Goal: Participate in discussion: Engage in conversation with other users on a specific topic

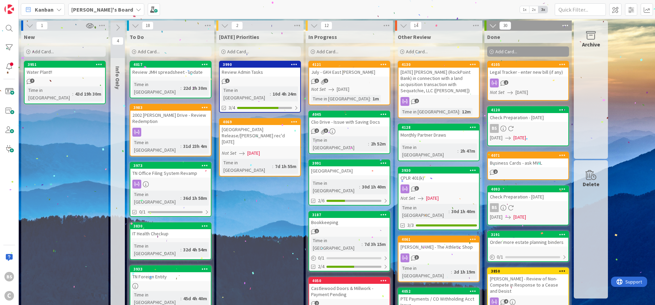
click at [87, 8] on b "[PERSON_NAME]'s Board" at bounding box center [102, 9] width 62 height 7
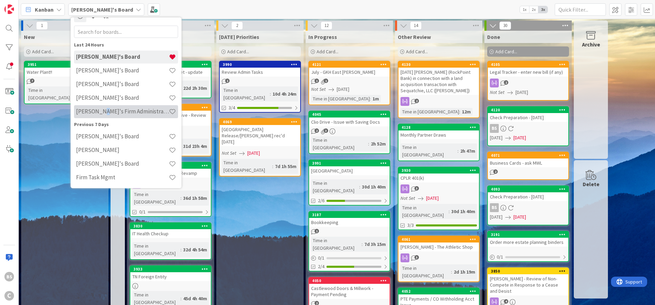
click at [100, 111] on h4 "[PERSON_NAME]'s Firm Administration Board" at bounding box center [122, 111] width 93 height 7
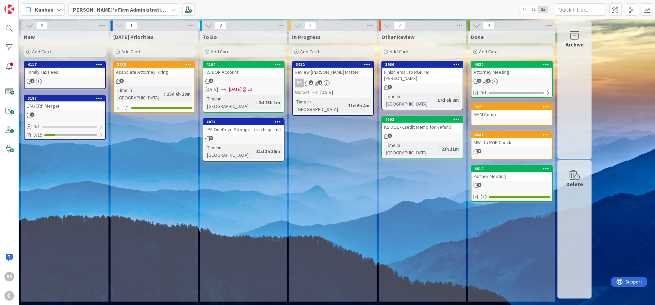
click at [151, 68] on div "Associate Attorney Hiring" at bounding box center [154, 72] width 80 height 9
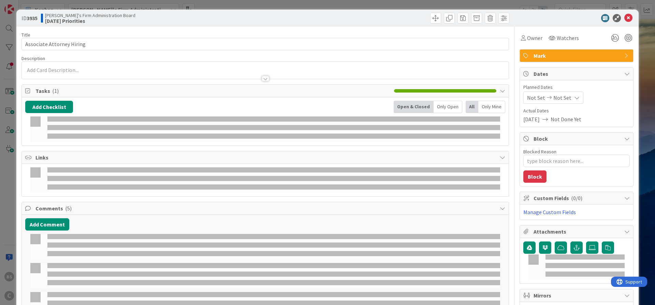
type textarea "x"
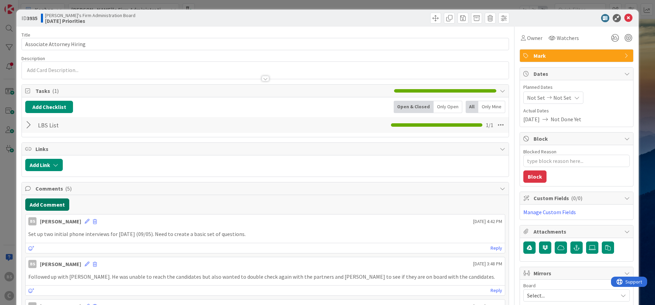
click at [48, 203] on button "Add Comment" at bounding box center [47, 204] width 44 height 12
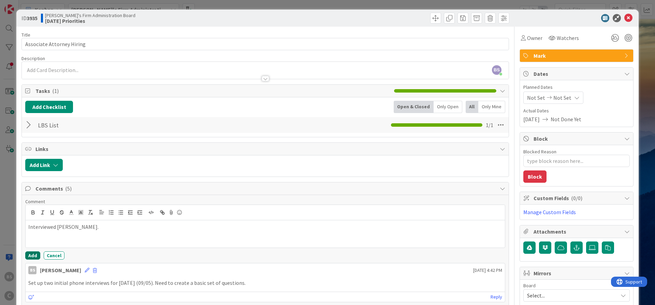
click at [34, 256] on button "Add" at bounding box center [32, 255] width 15 height 8
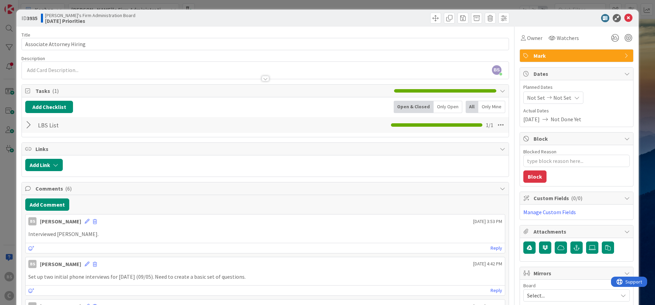
click at [625, 19] on icon at bounding box center [628, 18] width 8 height 8
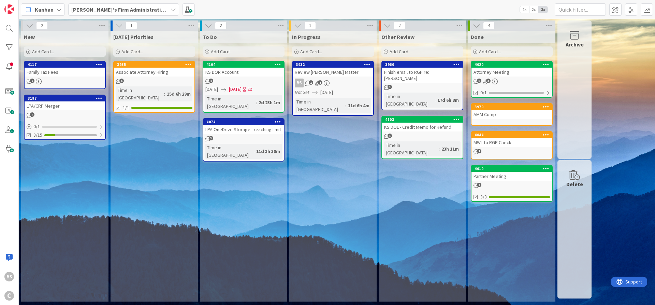
click at [315, 67] on div "3932" at bounding box center [333, 64] width 80 height 6
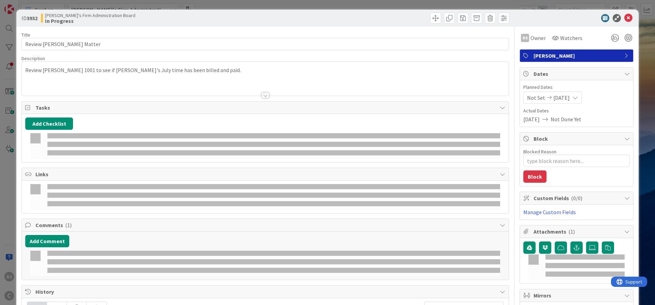
type textarea "x"
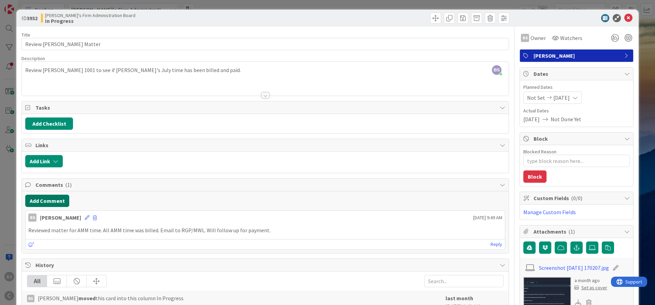
click at [51, 200] on button "Add Comment" at bounding box center [47, 200] width 44 height 12
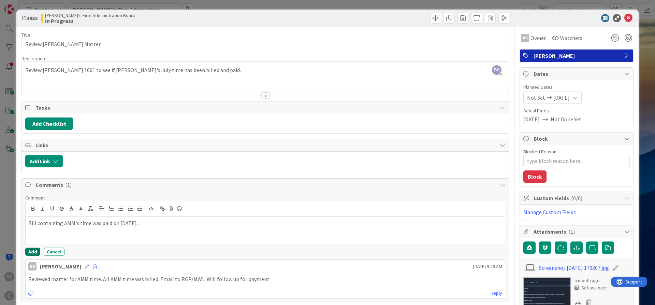
click at [30, 250] on button "Add" at bounding box center [32, 251] width 15 height 8
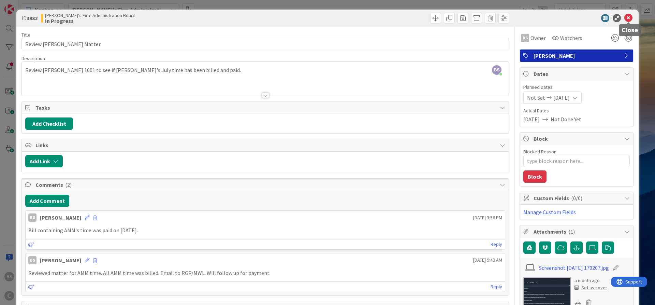
click at [627, 16] on icon at bounding box center [628, 18] width 8 height 8
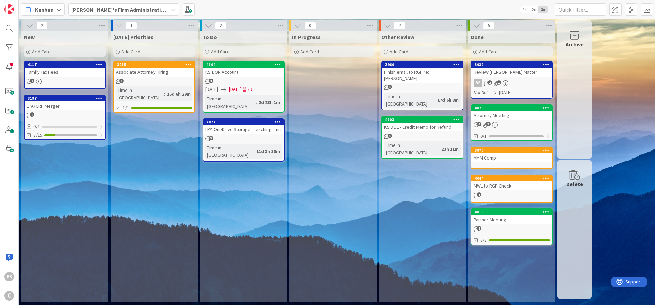
click at [230, 64] on div "4104" at bounding box center [244, 64] width 77 height 5
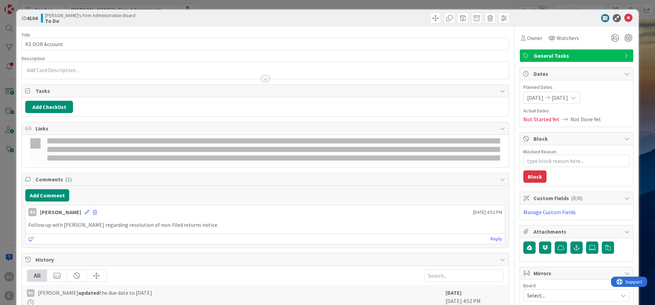
type textarea "x"
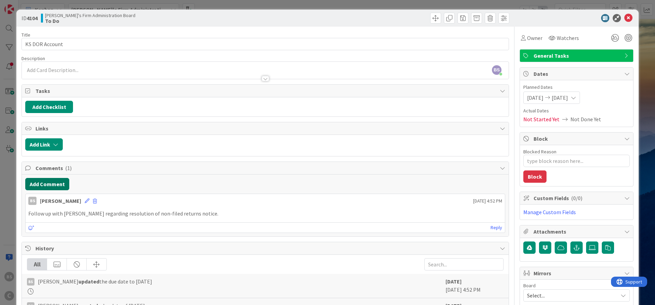
click at [48, 184] on button "Add Comment" at bounding box center [47, 184] width 44 height 12
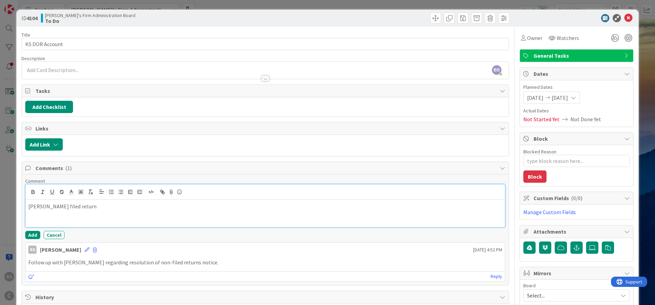
click at [78, 205] on p "[PERSON_NAME] filed return" at bounding box center [265, 206] width 474 height 8
click at [568, 98] on span "[DATE]" at bounding box center [560, 97] width 16 height 8
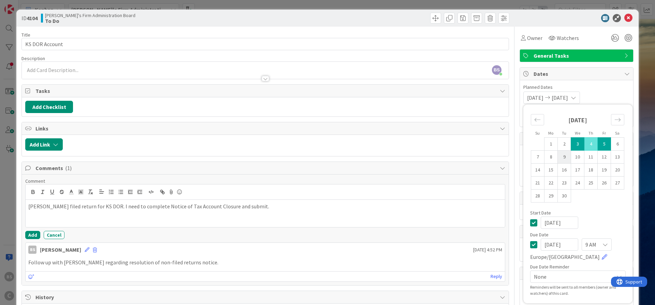
click at [566, 151] on td "9" at bounding box center [564, 156] width 13 height 13
type input "[DATE]"
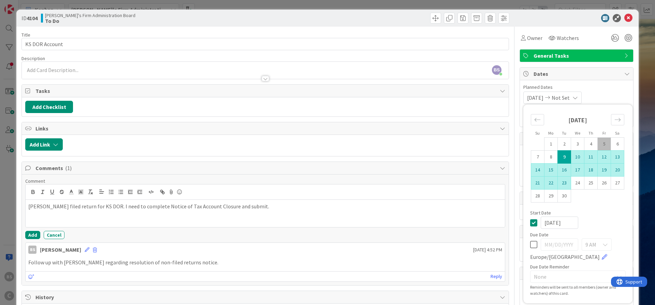
type textarea "x"
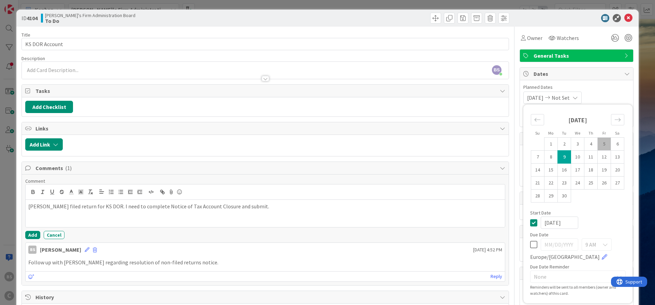
click at [533, 243] on icon at bounding box center [533, 244] width 7 height 8
type input "[DATE]"
click at [597, 225] on div "[DATE]" at bounding box center [578, 222] width 96 height 12
click at [581, 26] on div "ID 4104 [PERSON_NAME]'s Firm Administration Board To Do" at bounding box center [327, 18] width 622 height 17
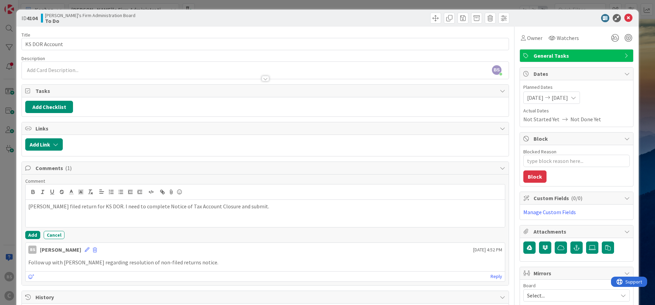
click at [628, 18] on icon at bounding box center [628, 18] width 8 height 8
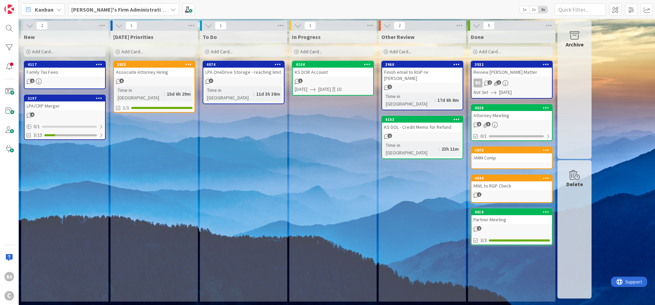
click at [88, 5] on span "[PERSON_NAME]'s Firm Administration Board" at bounding box center [119, 9] width 97 height 8
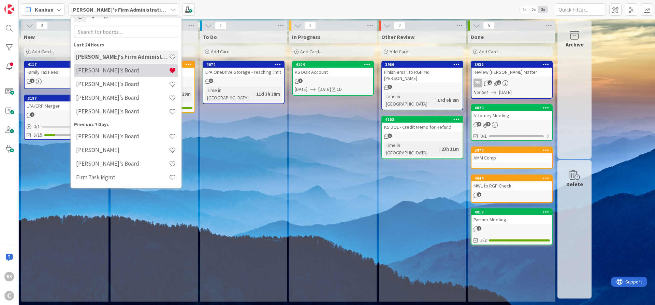
click at [94, 72] on h4 "[PERSON_NAME]'s Board" at bounding box center [122, 70] width 93 height 7
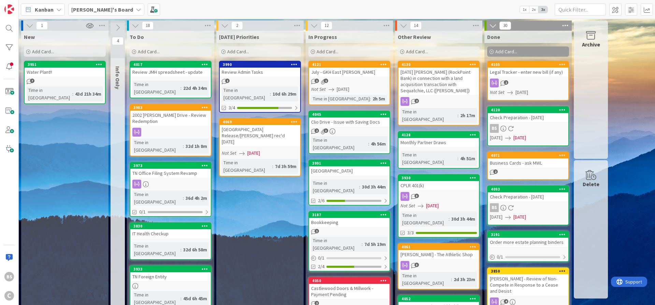
click at [311, 50] on icon at bounding box center [313, 52] width 4 height 4
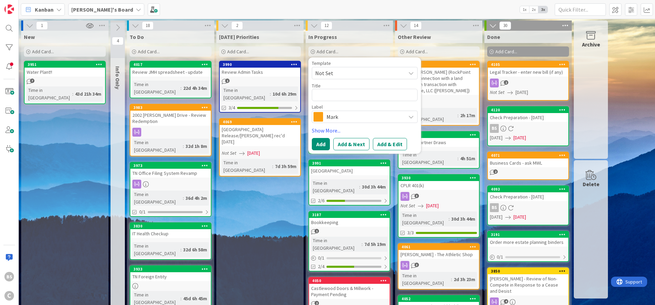
click at [330, 118] on span "Mark" at bounding box center [364, 117] width 76 height 10
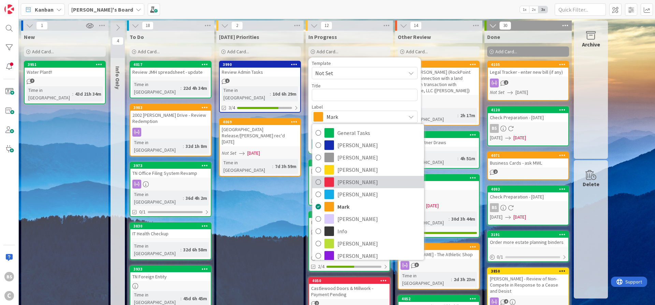
drag, startPoint x: 339, startPoint y: 180, endPoint x: 330, endPoint y: 144, distance: 37.1
click at [338, 180] on span "[PERSON_NAME]" at bounding box center [378, 182] width 83 height 10
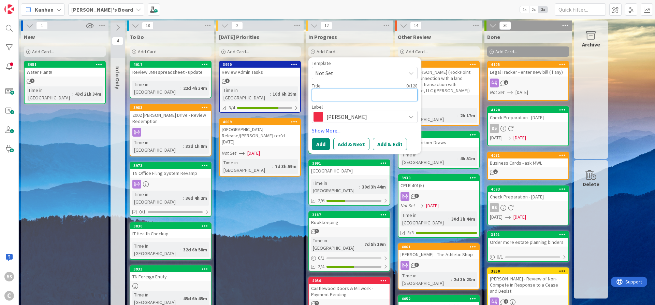
click at [332, 97] on textarea at bounding box center [365, 95] width 106 height 12
type textarea "x"
type textarea "C"
type textarea "x"
type textarea "Ca"
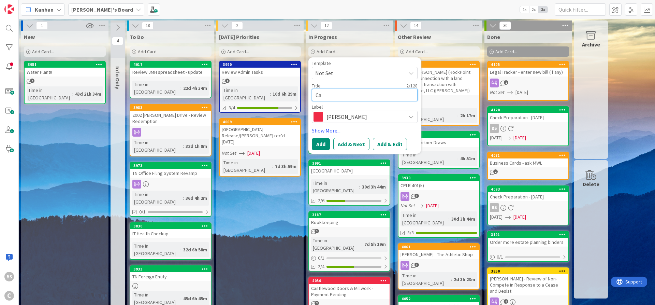
type textarea "x"
type textarea "Cal"
type textarea "x"
type textarea "Cali"
type textarea "x"
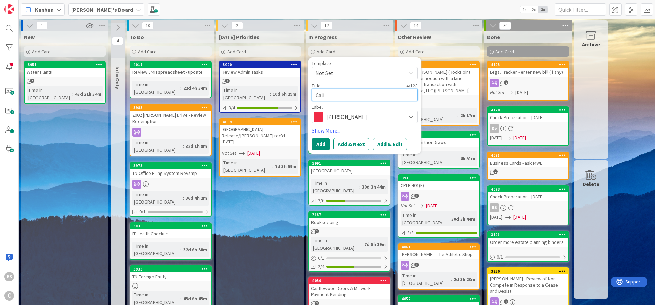
type textarea "Calib"
type textarea "x"
type textarea "Calibr"
type textarea "x"
type textarea "Calibre"
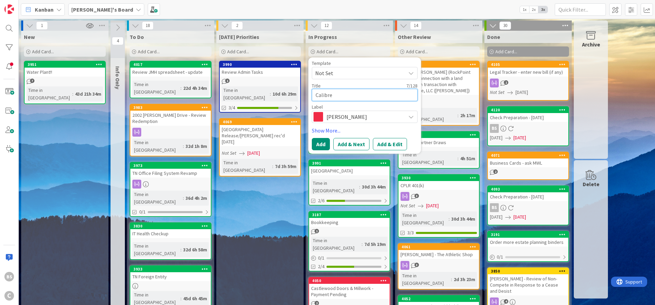
type textarea "x"
type textarea "Calibre"
type textarea "x"
type textarea "Calibre E"
type textarea "x"
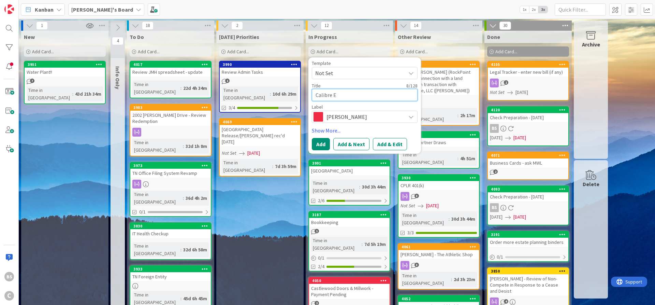
type textarea "Calibre En"
type textarea "x"
type textarea "Calibre Eng"
type textarea "x"
type textarea "Calibre Engi"
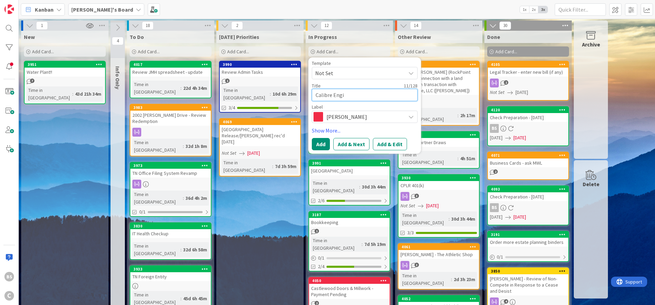
type textarea "x"
type textarea "Calibre Engin"
type textarea "x"
type textarea "Calibre Engine"
type textarea "x"
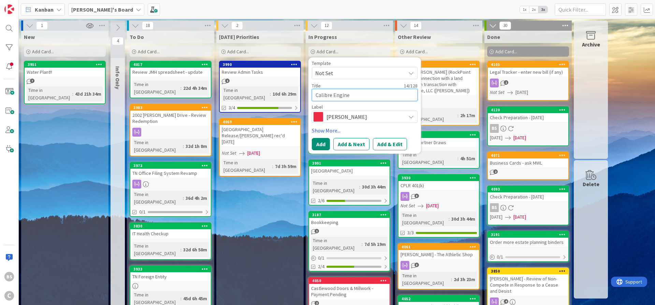
type textarea "Calibre Enginee"
type textarea "x"
type textarea "Calibre Engineer"
type textarea "x"
type textarea "Calibre Engineeri"
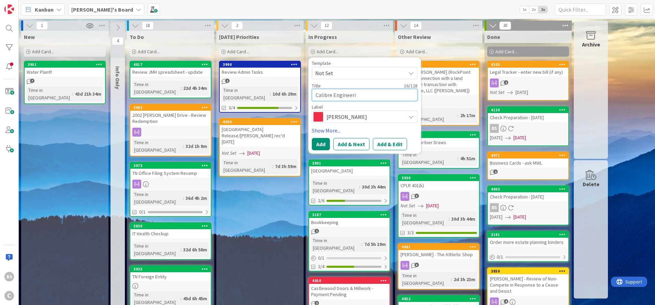
type textarea "x"
type textarea "Calibre Engineerin"
type textarea "x"
type textarea "Calibre Engineering"
click at [390, 141] on button "Add & Edit" at bounding box center [390, 144] width 34 height 12
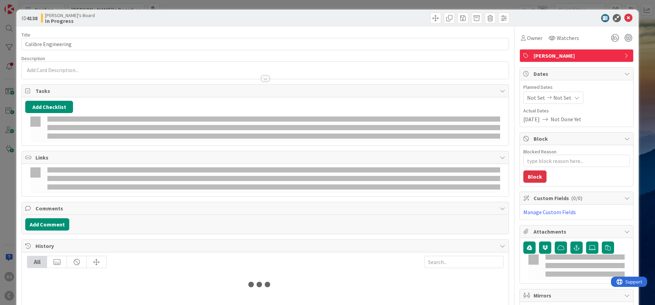
type textarea "x"
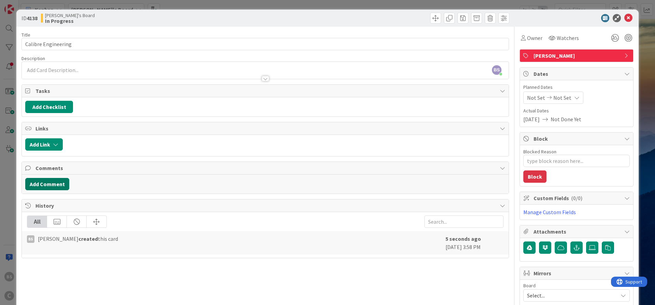
click at [38, 186] on button "Add Comment" at bounding box center [47, 184] width 44 height 12
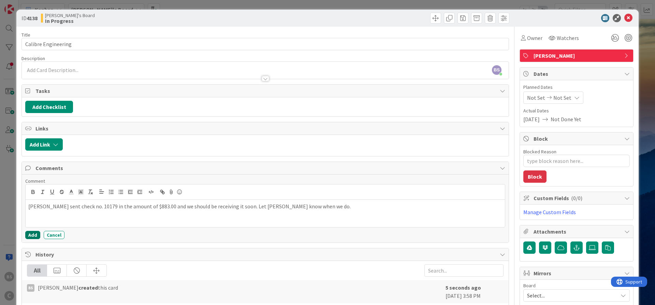
click at [34, 231] on button "Add" at bounding box center [32, 235] width 15 height 8
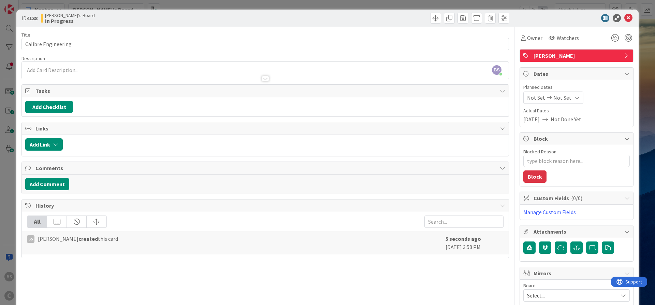
type textarea "x"
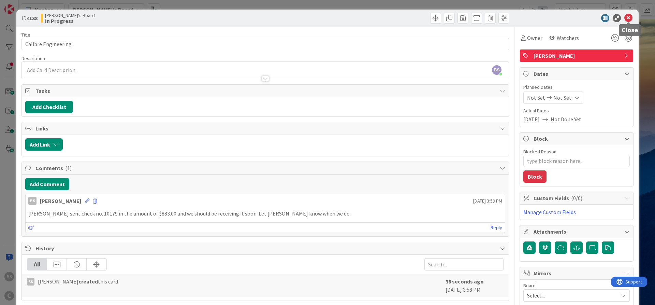
click at [629, 18] on icon at bounding box center [628, 18] width 8 height 8
